Goal: Transaction & Acquisition: Book appointment/travel/reservation

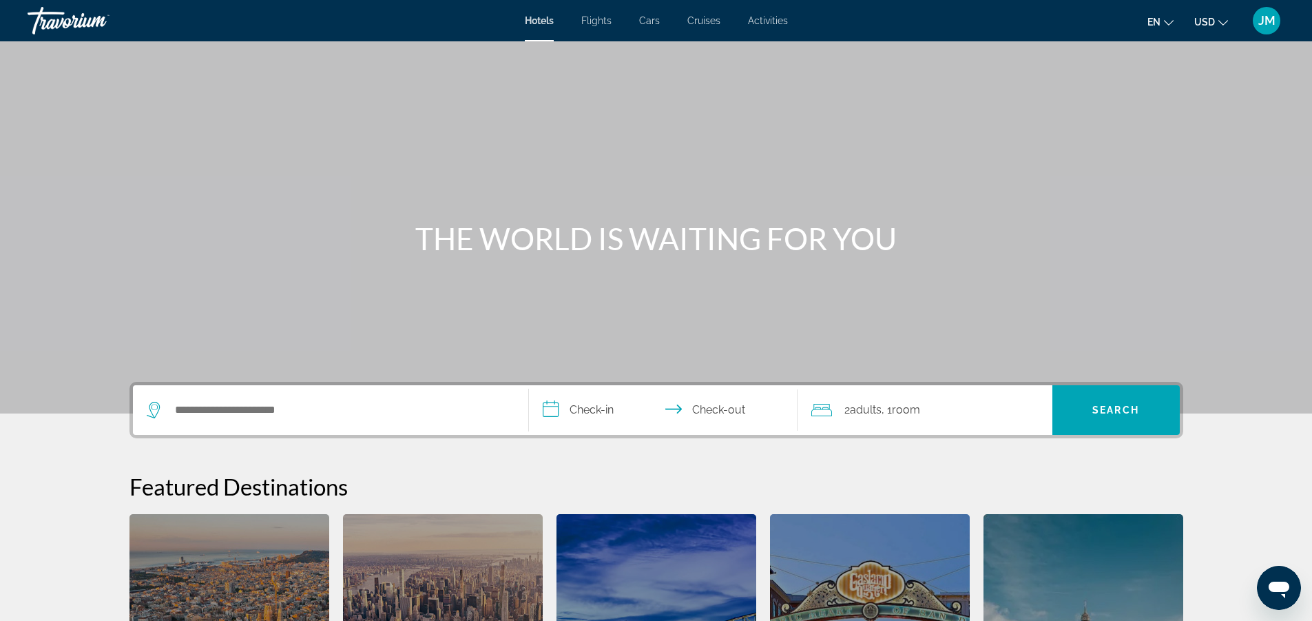
click at [594, 18] on span "Flights" at bounding box center [596, 20] width 30 height 11
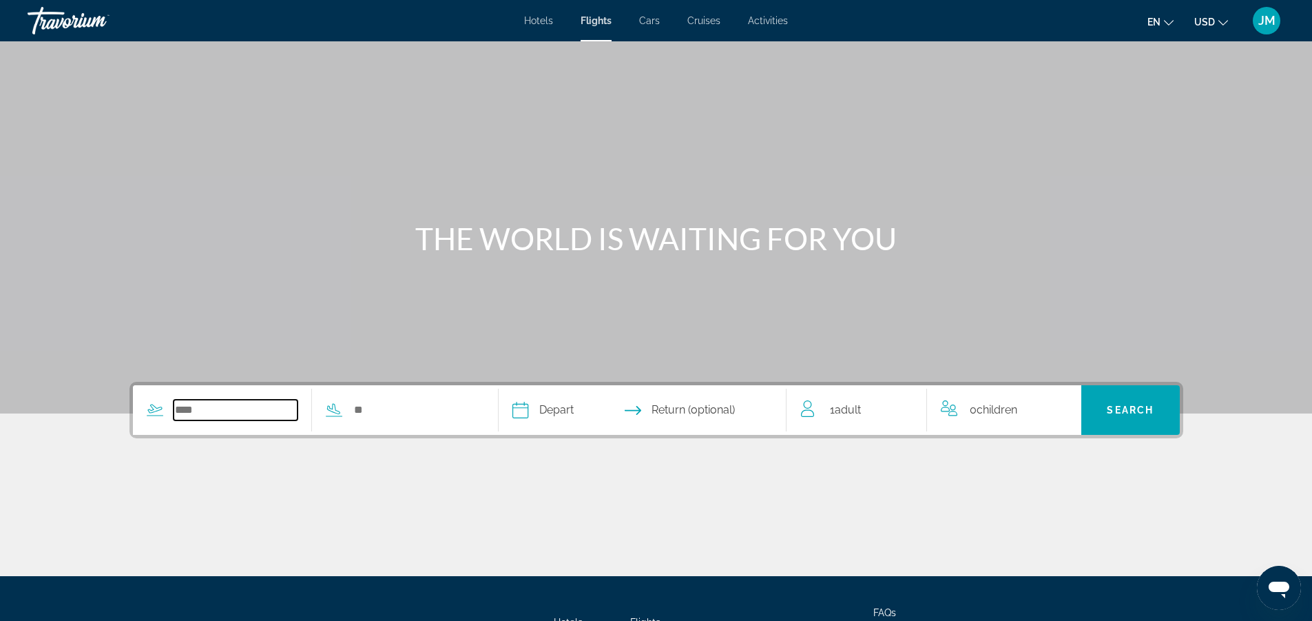
click at [197, 407] on input "Search widget" at bounding box center [236, 410] width 125 height 21
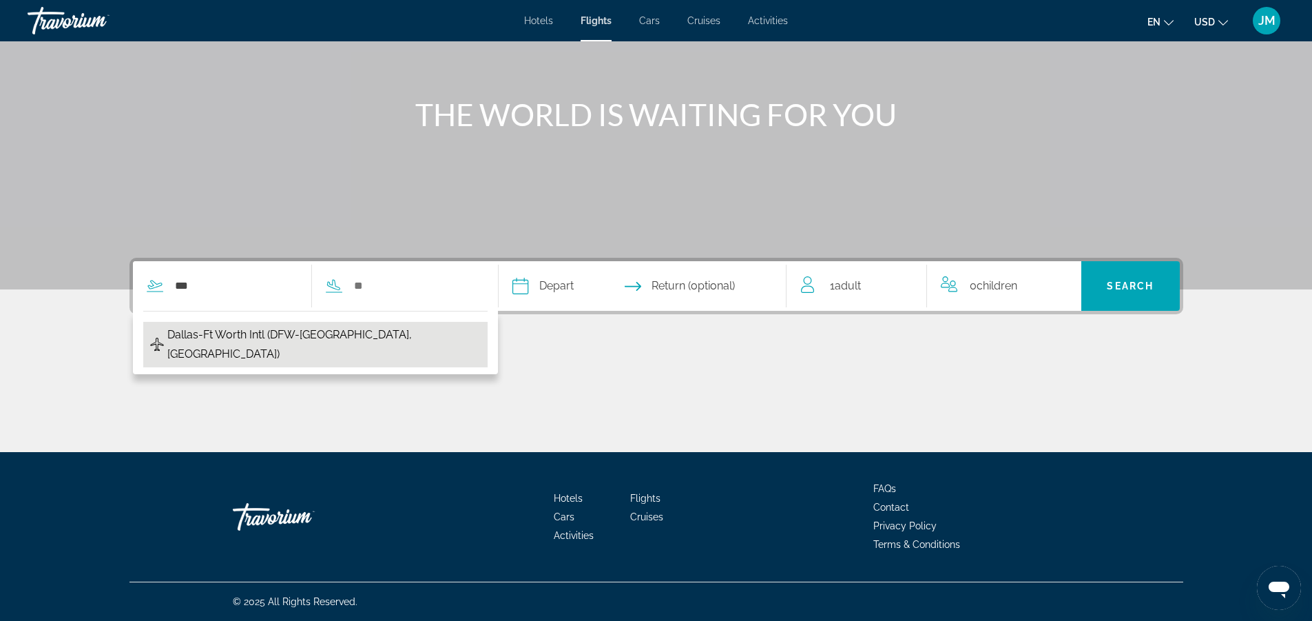
click at [321, 331] on span "Dallas-Ft Worth Intl (DFW-[GEOGRAPHIC_DATA], [GEOGRAPHIC_DATA])" at bounding box center [323, 344] width 313 height 39
type input "**********"
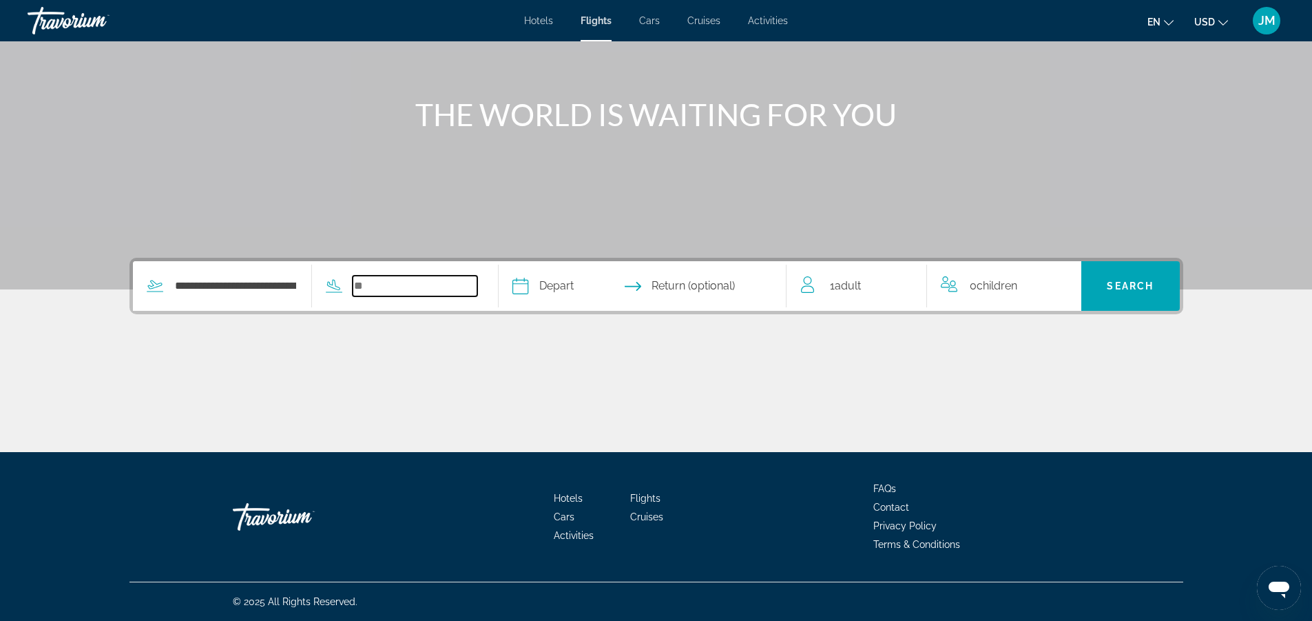
click at [358, 289] on input "Search widget" at bounding box center [415, 286] width 125 height 21
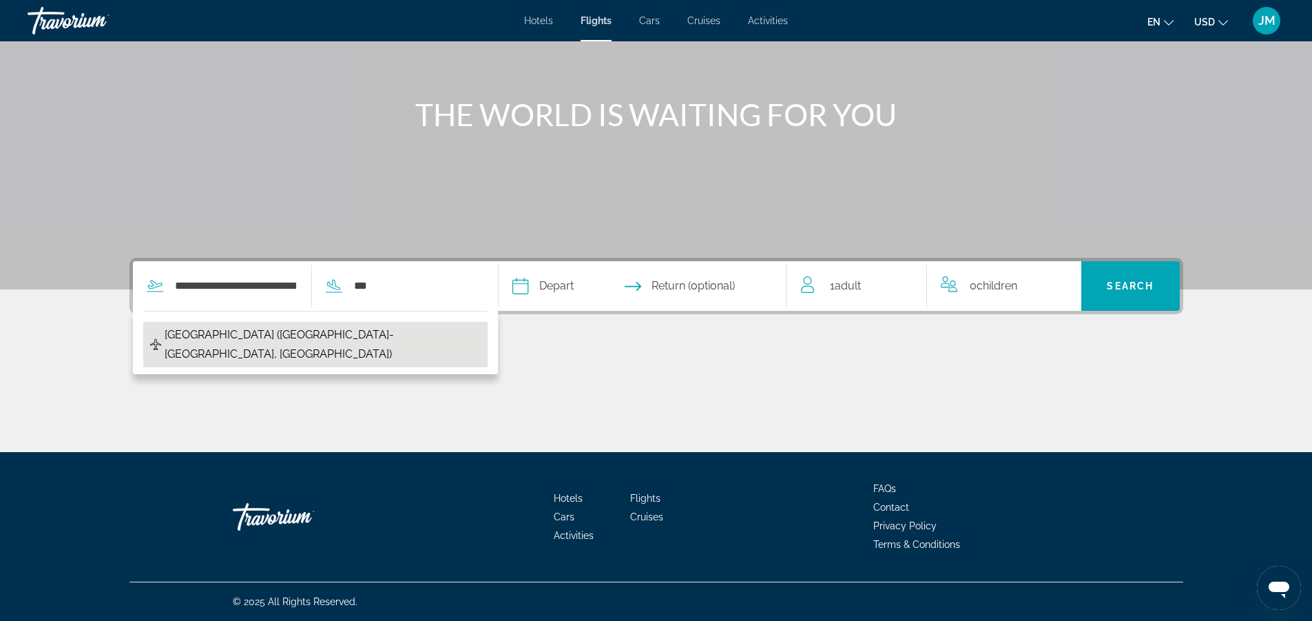
click at [276, 333] on span "[GEOGRAPHIC_DATA] ([GEOGRAPHIC_DATA]-[GEOGRAPHIC_DATA], [GEOGRAPHIC_DATA])" at bounding box center [323, 344] width 316 height 39
type input "**********"
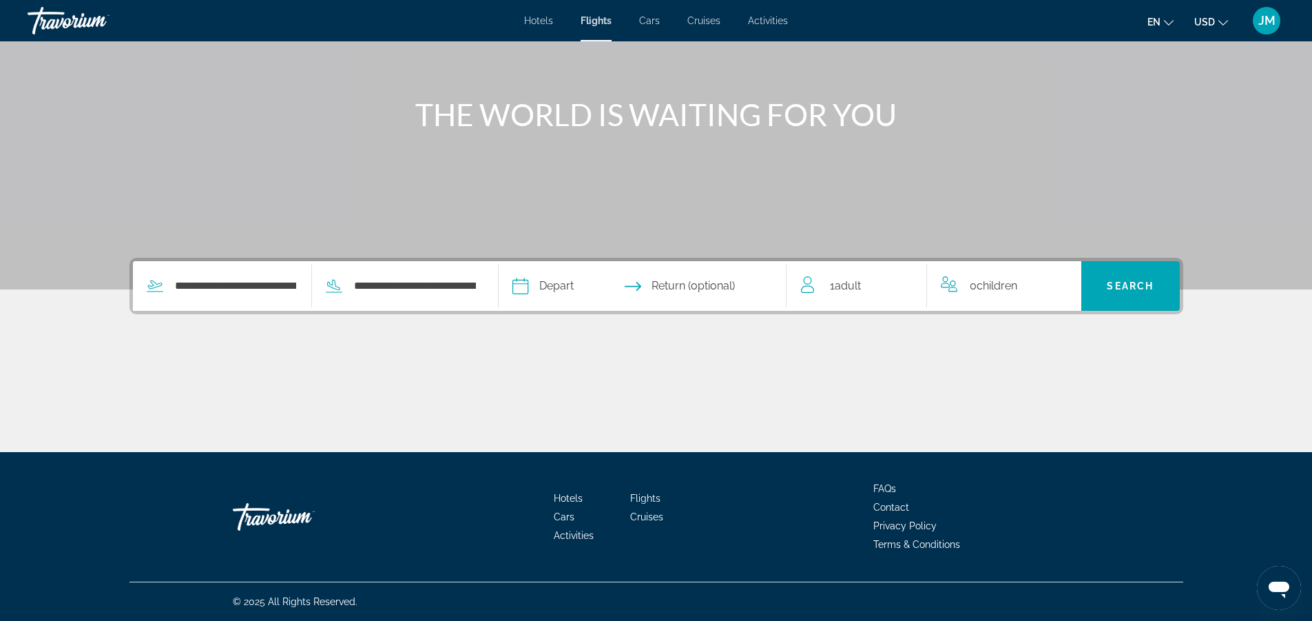
click at [570, 291] on input "Depart date" at bounding box center [580, 288] width 143 height 54
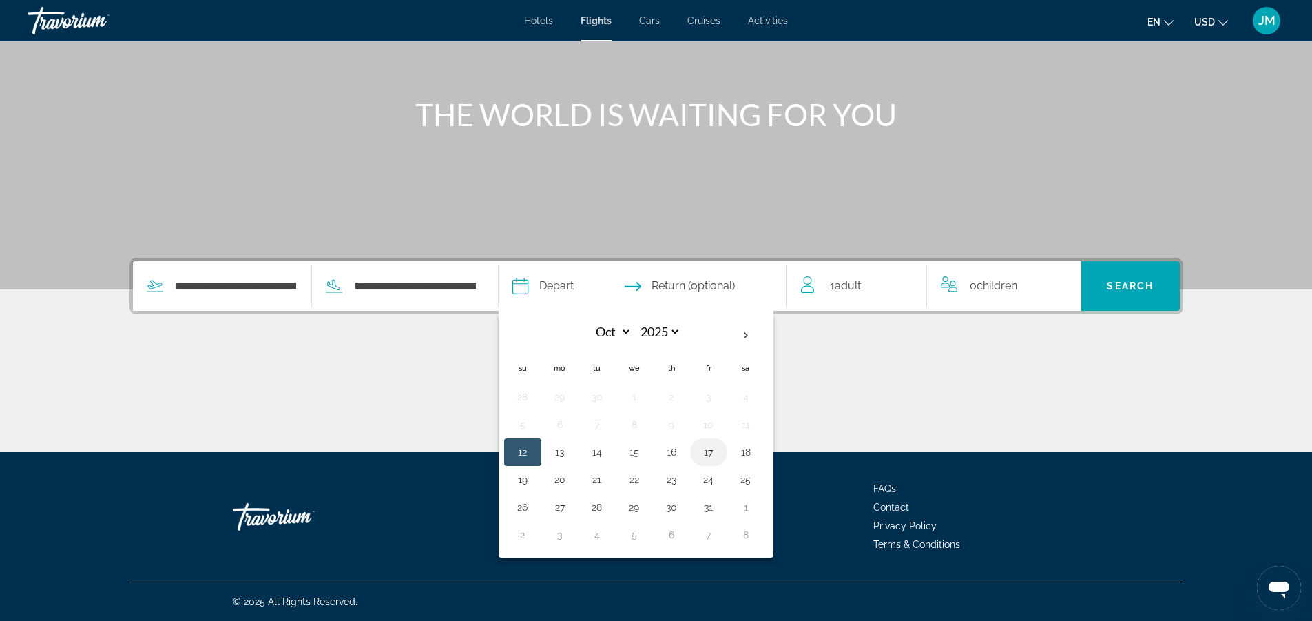
click at [714, 451] on button "17" at bounding box center [709, 451] width 22 height 19
type input "**********"
select select "*"
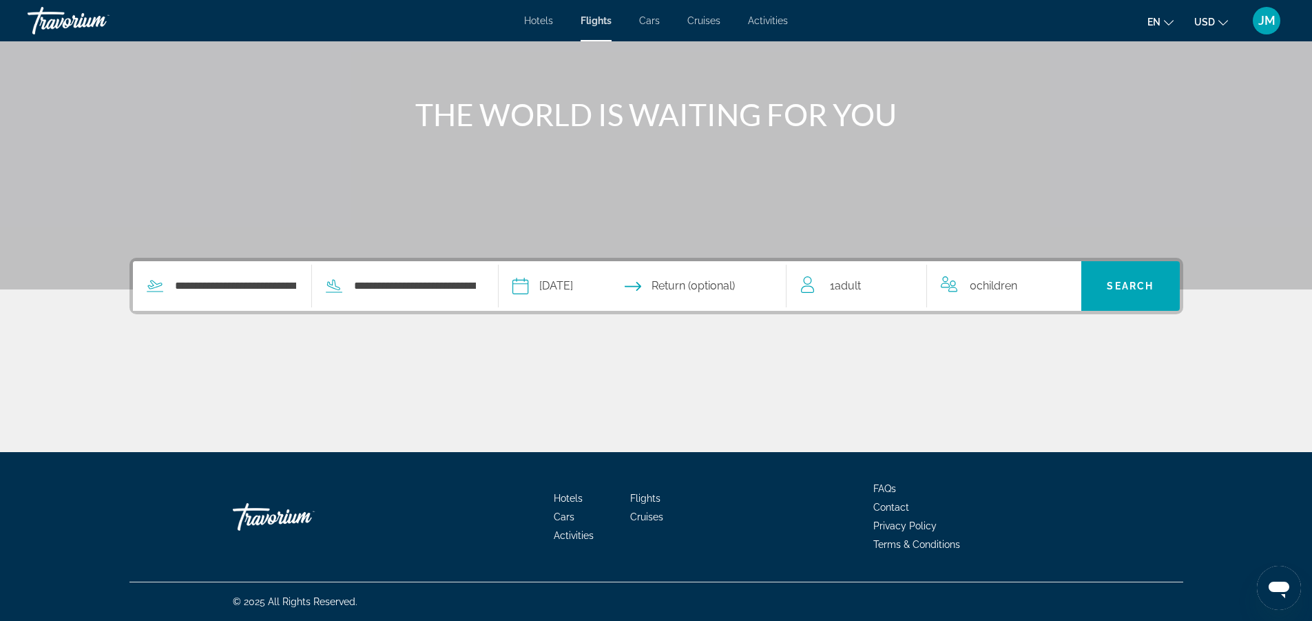
click at [723, 279] on input "Return date" at bounding box center [721, 288] width 143 height 54
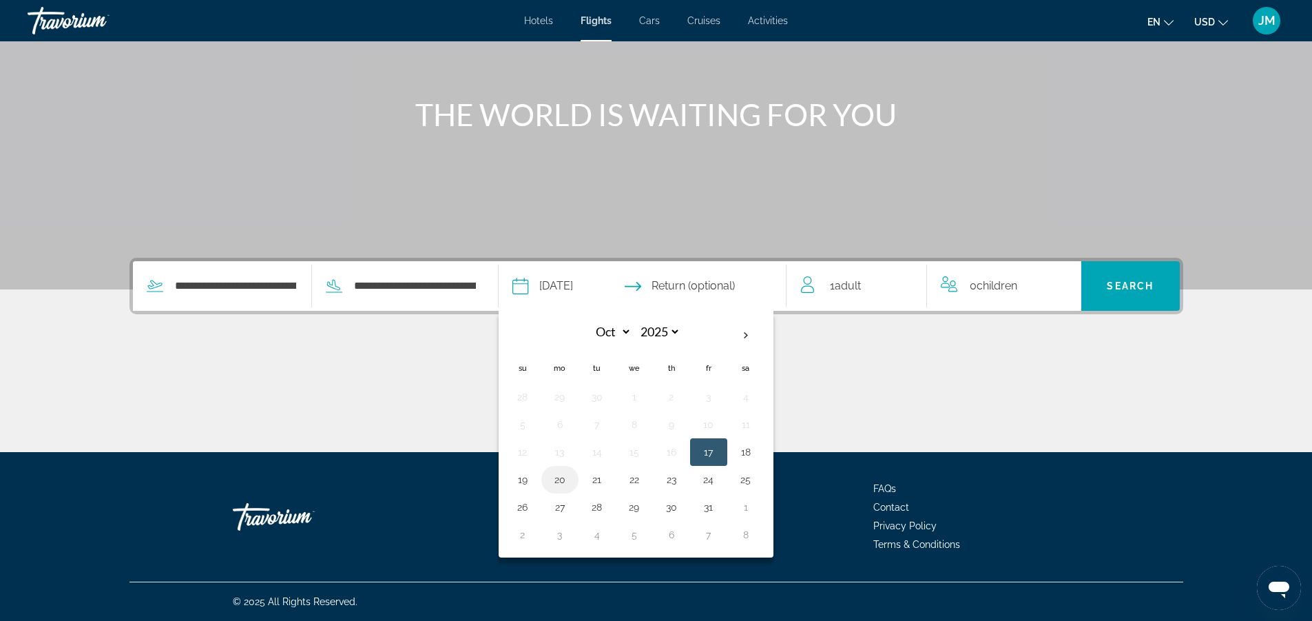
click at [562, 482] on button "20" at bounding box center [560, 479] width 22 height 19
type input "**********"
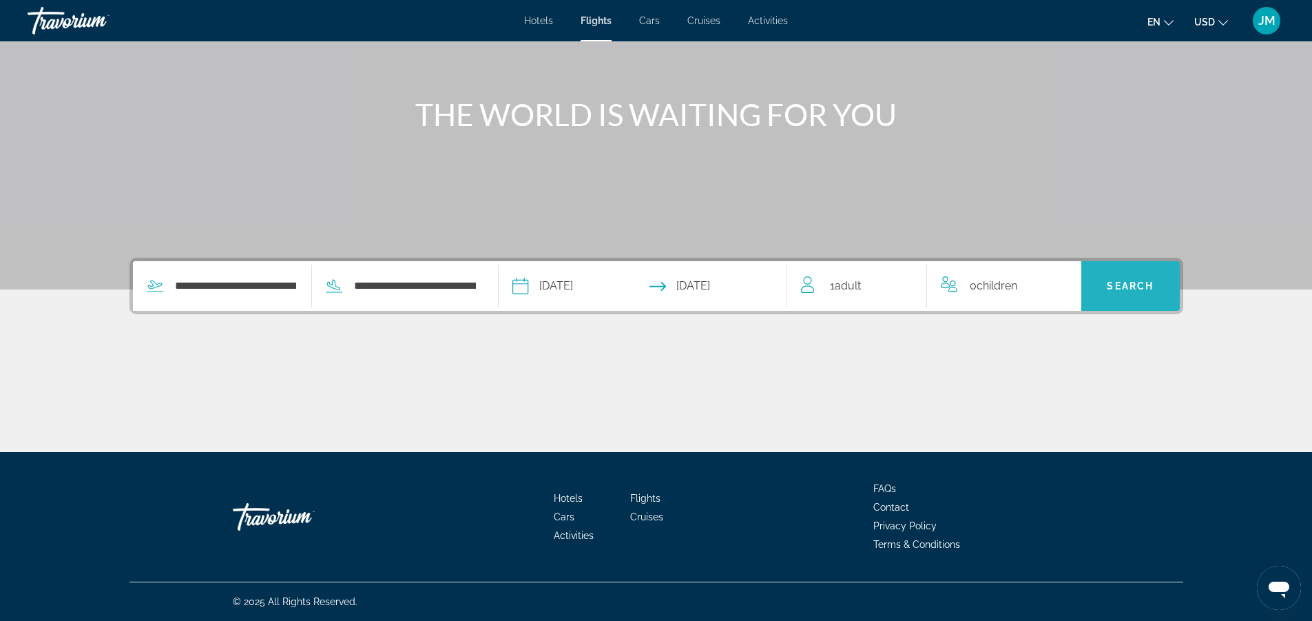
click at [1116, 293] on span "Search" at bounding box center [1131, 285] width 99 height 33
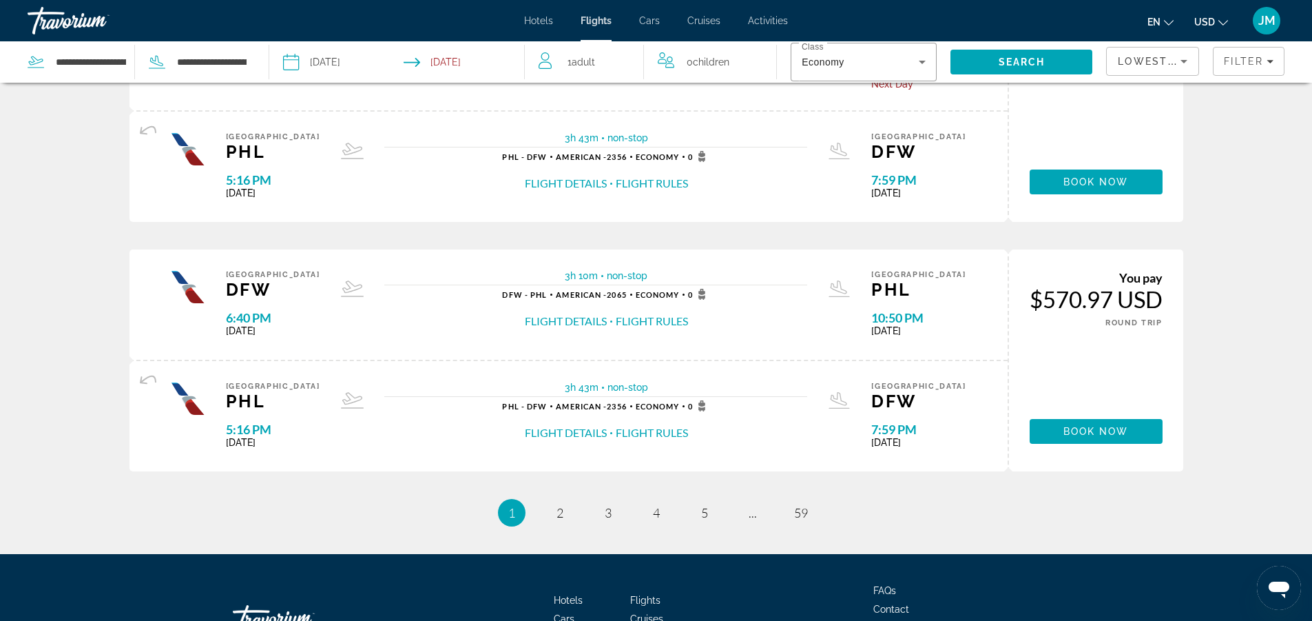
scroll to position [1171, 0]
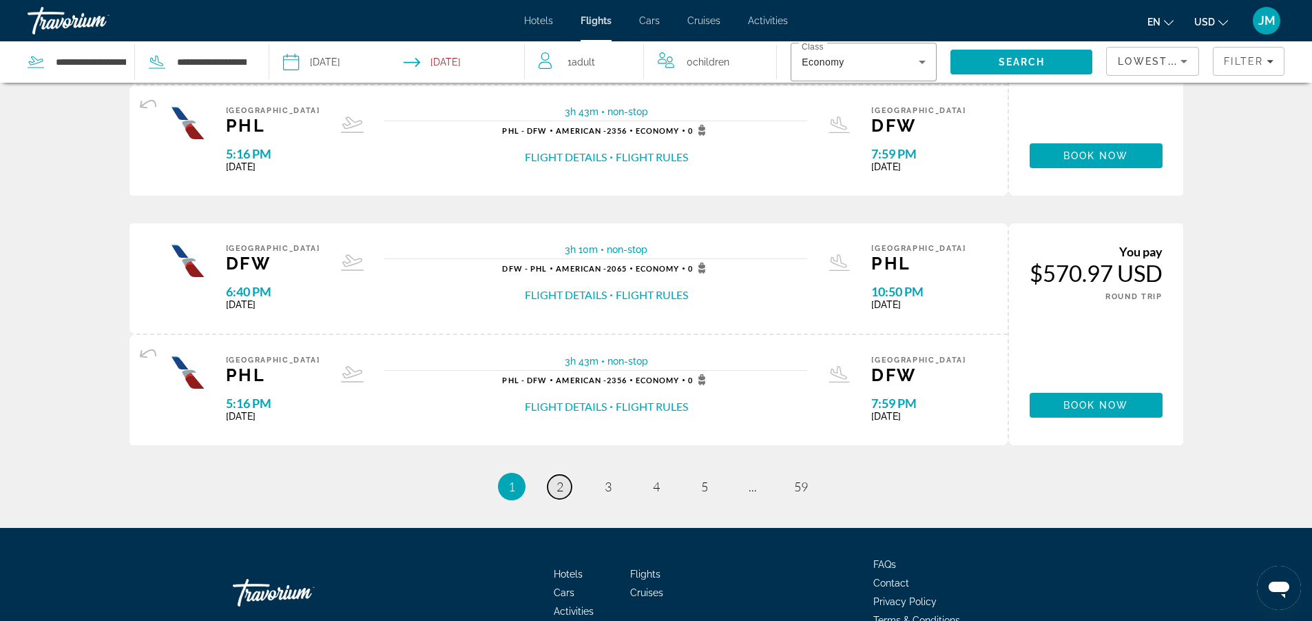
click at [555, 486] on link "page 2" at bounding box center [560, 487] width 24 height 24
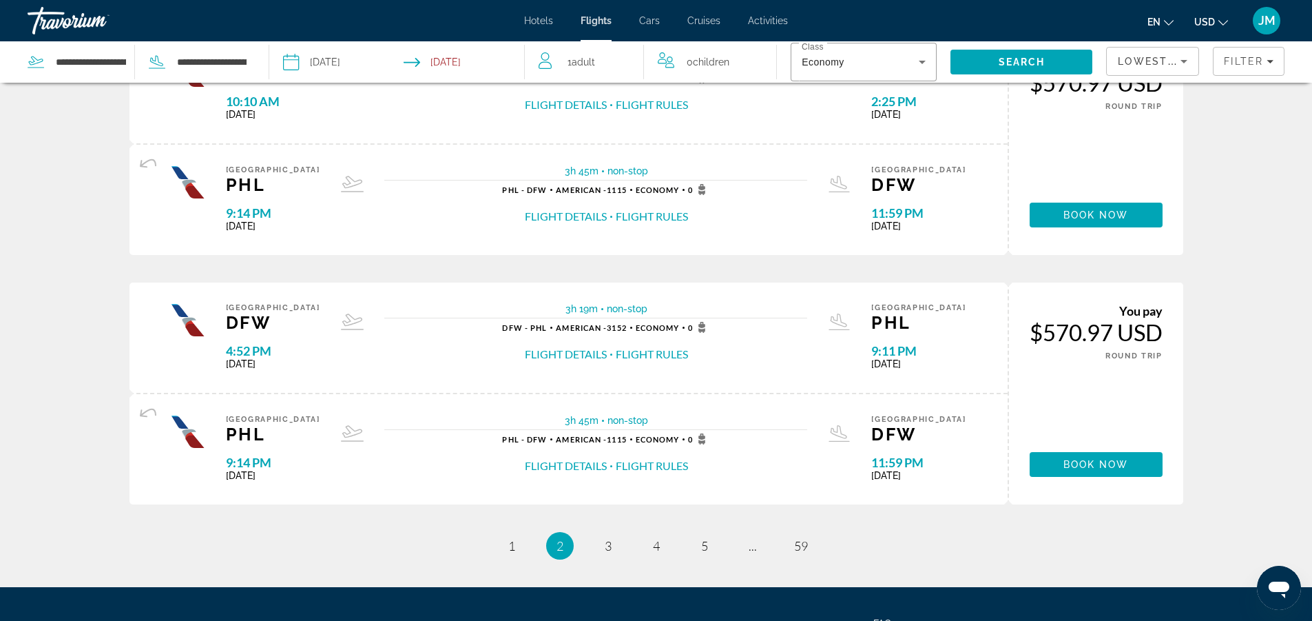
scroll to position [1171, 0]
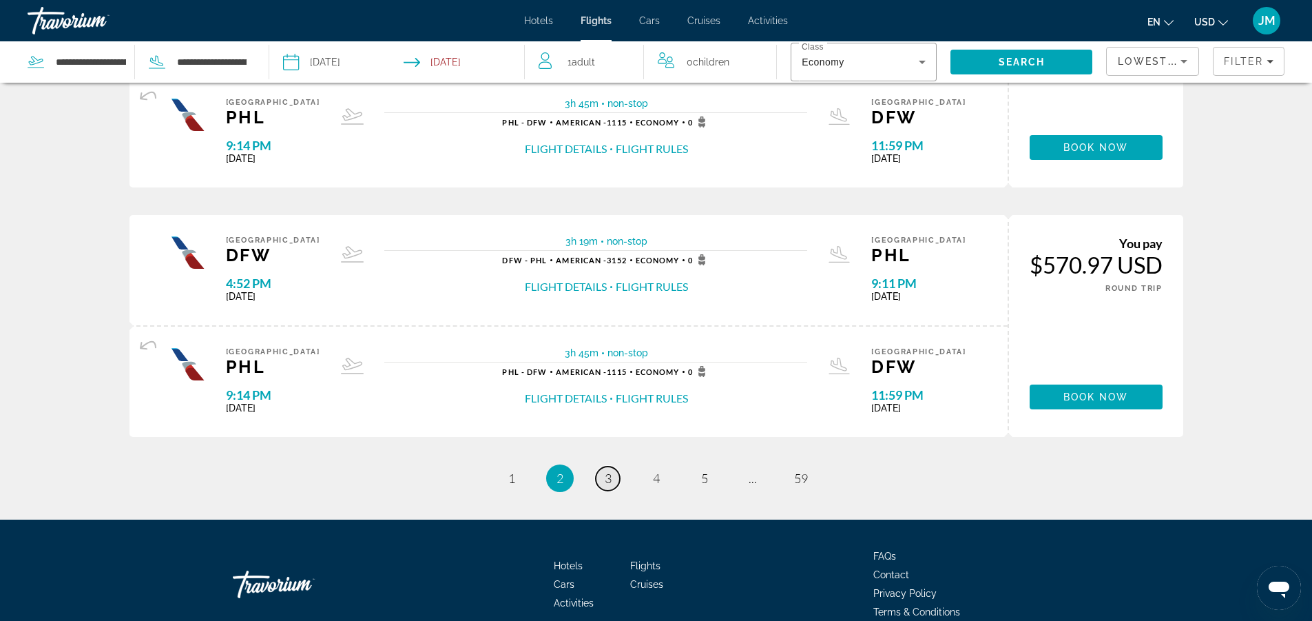
click at [607, 481] on span "3" at bounding box center [608, 477] width 7 height 15
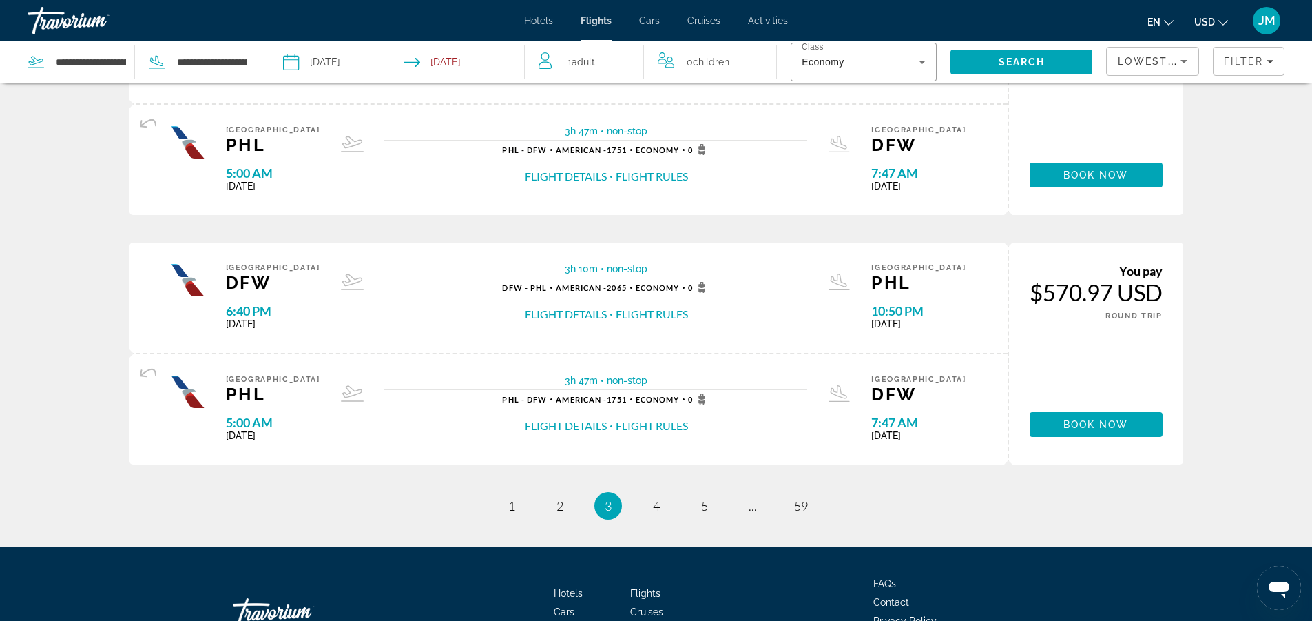
scroll to position [1171, 0]
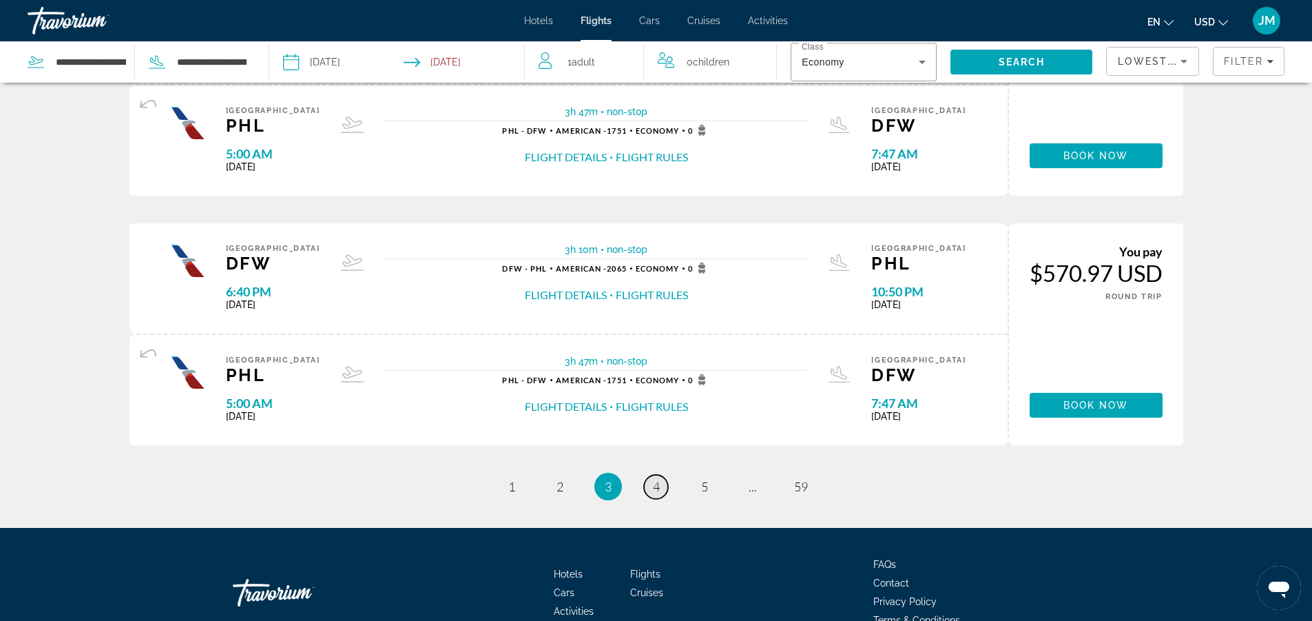
click at [657, 486] on span "4" at bounding box center [656, 486] width 7 height 15
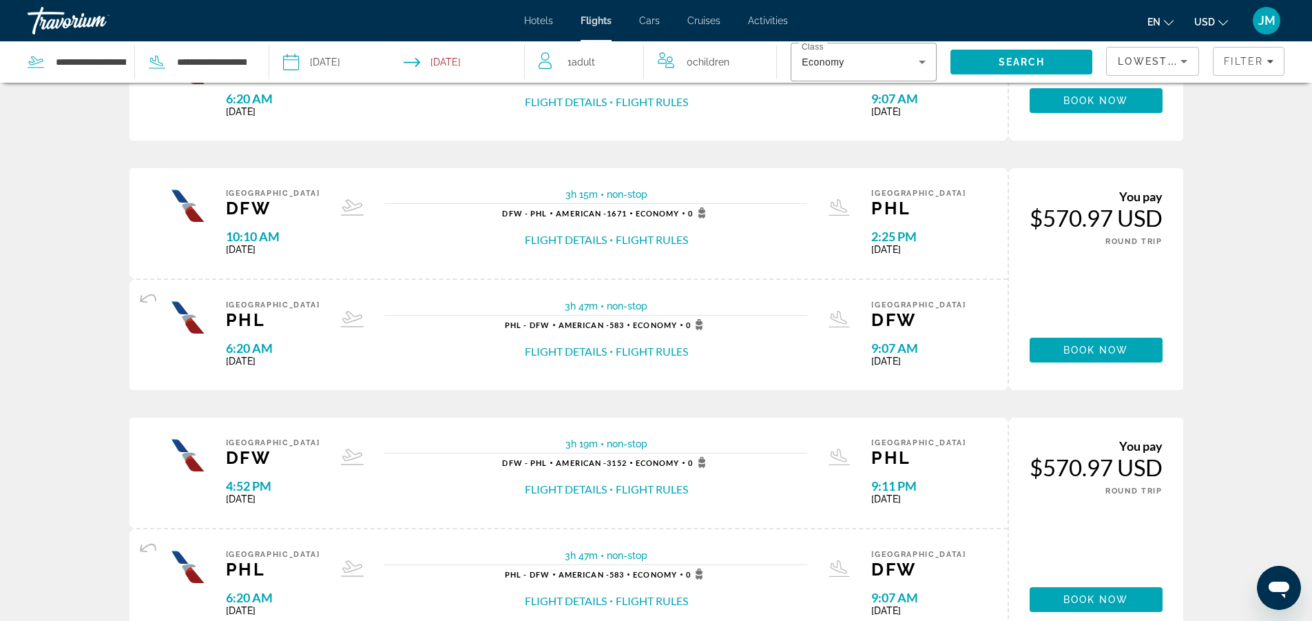
scroll to position [1102, 0]
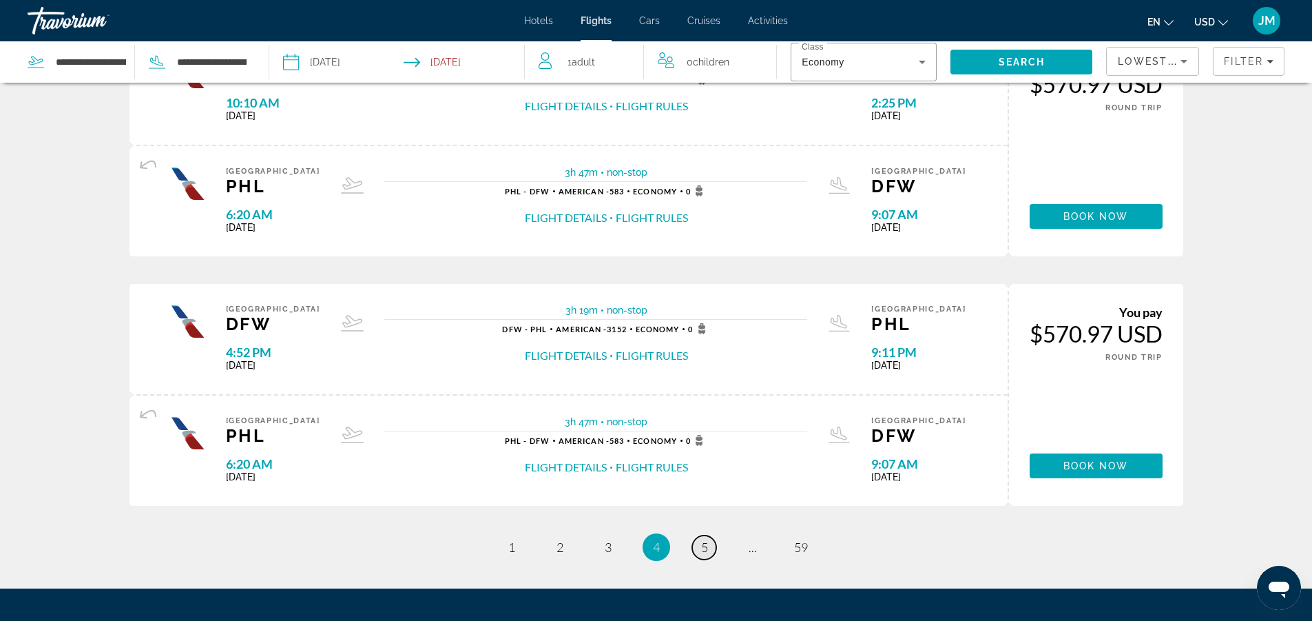
click at [705, 545] on span "5" at bounding box center [704, 546] width 7 height 15
